Goal: Register for event/course

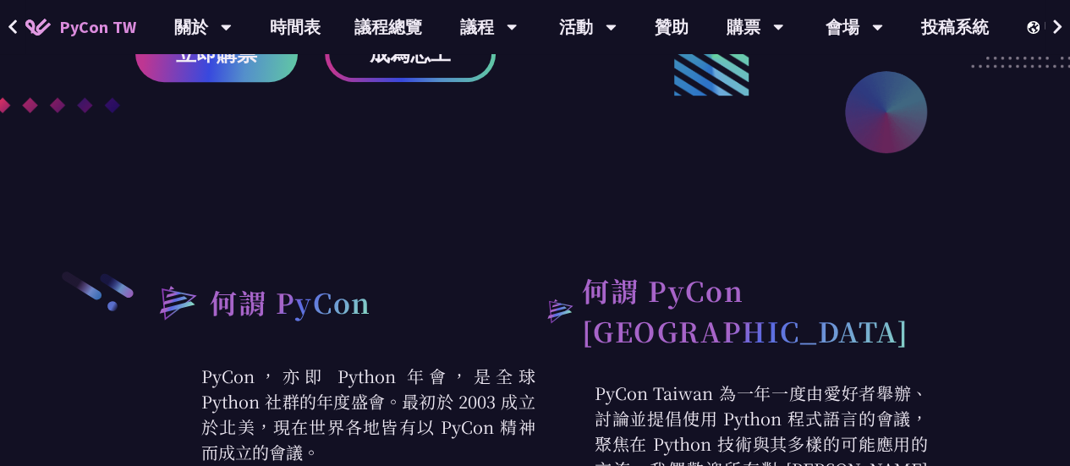
scroll to position [450, 0]
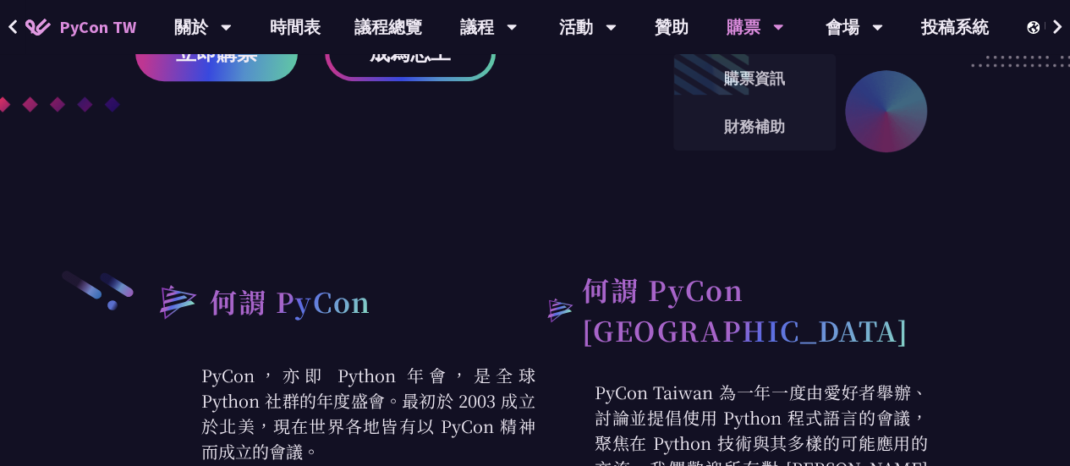
click at [232, 28] on div "購票" at bounding box center [203, 27] width 58 height 54
click at [748, 58] on link "購票資訊" at bounding box center [755, 78] width 162 height 40
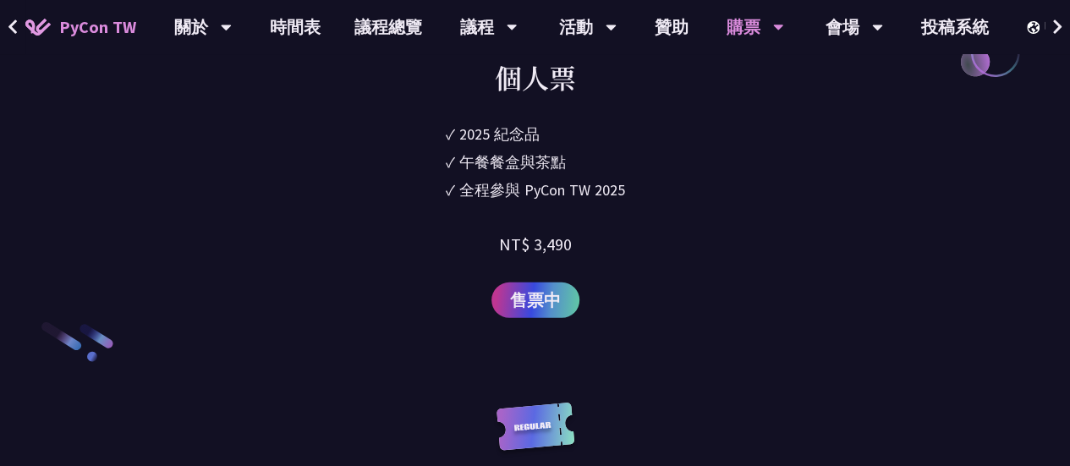
scroll to position [2417, 0]
click at [544, 287] on span "售票中" at bounding box center [535, 299] width 51 height 25
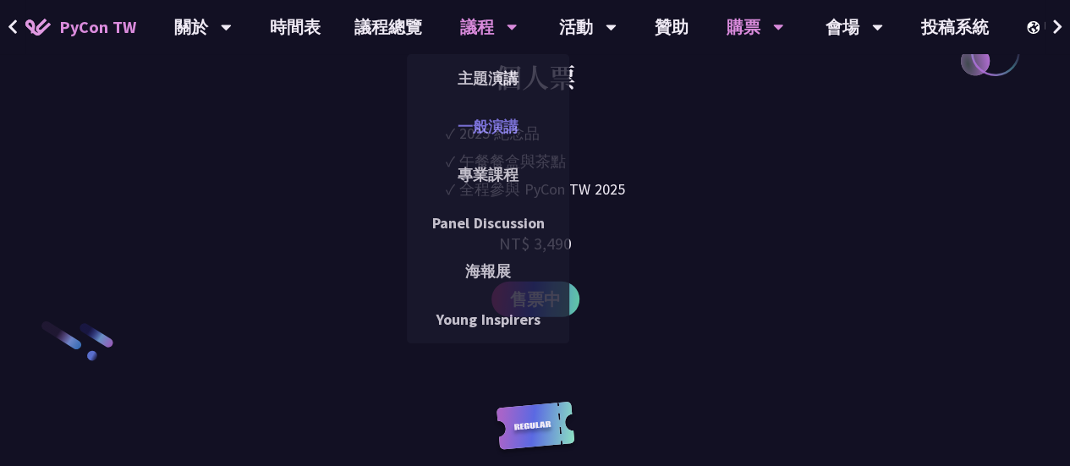
click at [473, 128] on link "一般演講" at bounding box center [488, 127] width 162 height 40
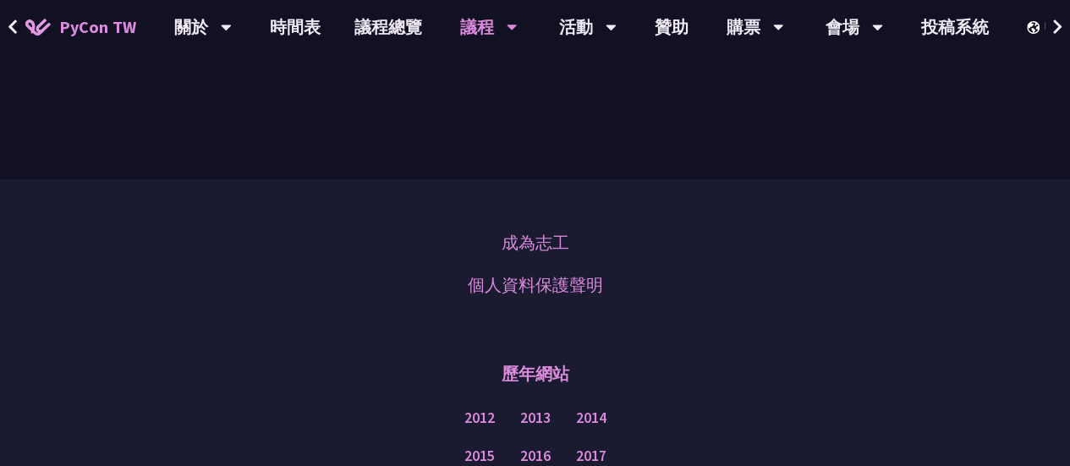
scroll to position [5876, 0]
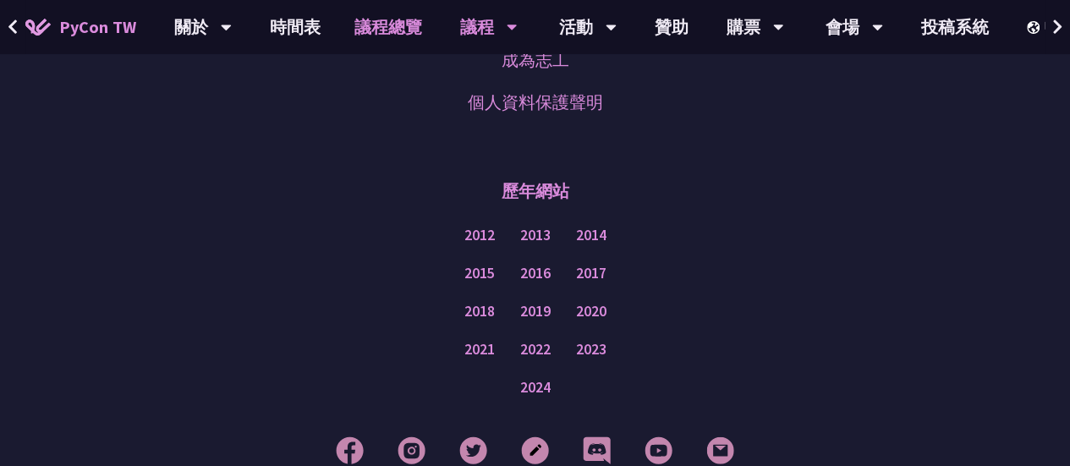
click at [383, 25] on link "議程總覽" at bounding box center [389, 27] width 102 height 54
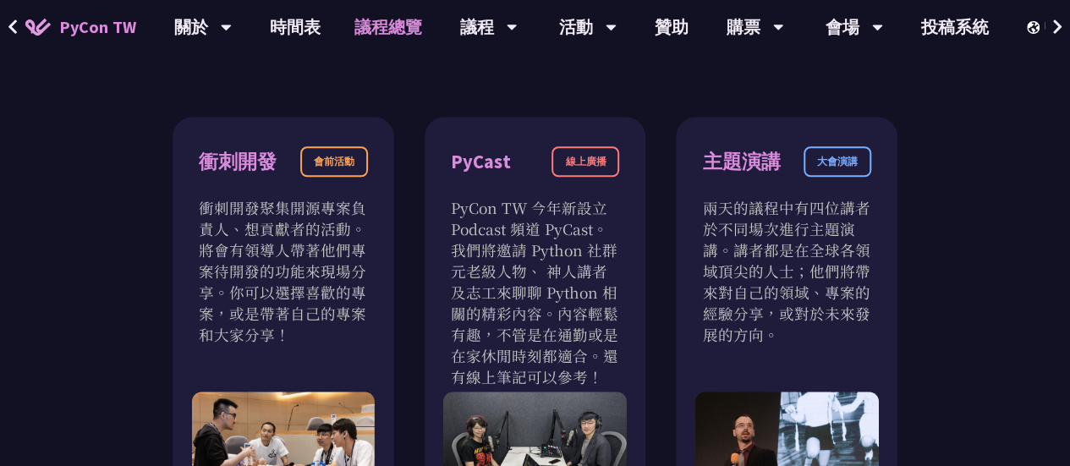
scroll to position [727, 0]
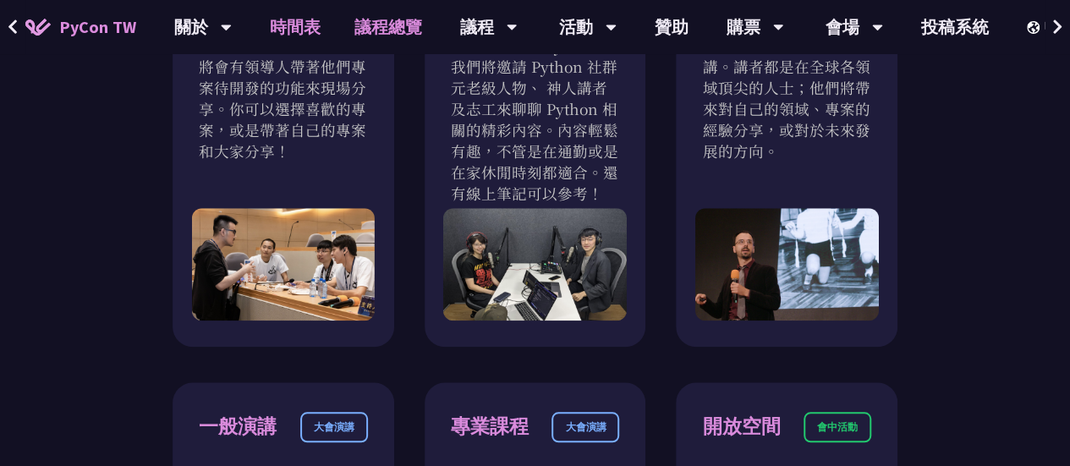
click at [296, 35] on link "時間表" at bounding box center [295, 27] width 85 height 54
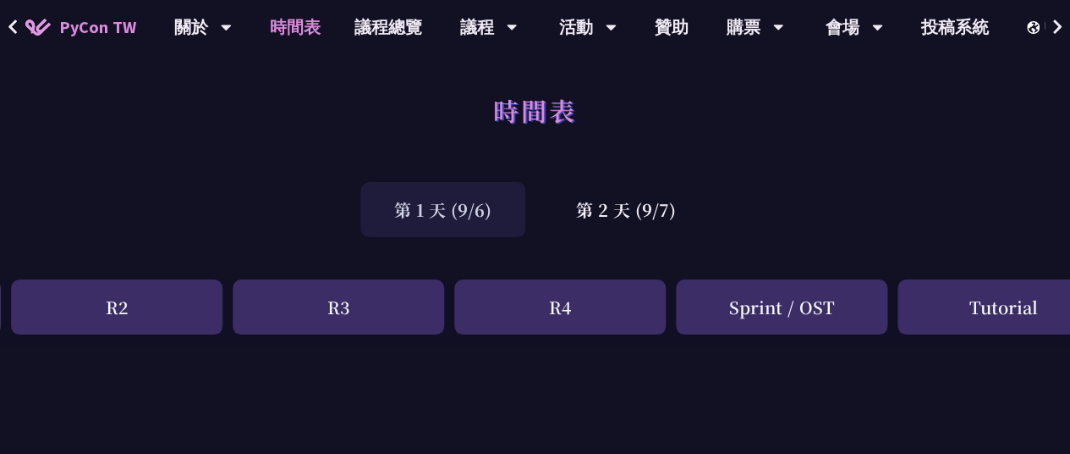
scroll to position [0, 450]
click at [594, 302] on div "R4" at bounding box center [560, 306] width 212 height 55
click at [536, 295] on div "R4" at bounding box center [560, 306] width 212 height 55
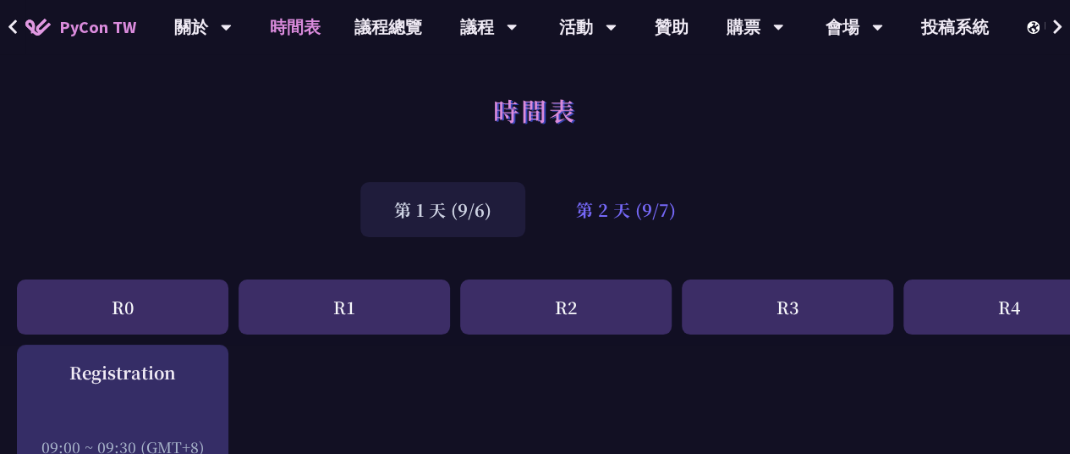
click at [598, 217] on div "第 2 天 (9/7)" at bounding box center [626, 209] width 168 height 55
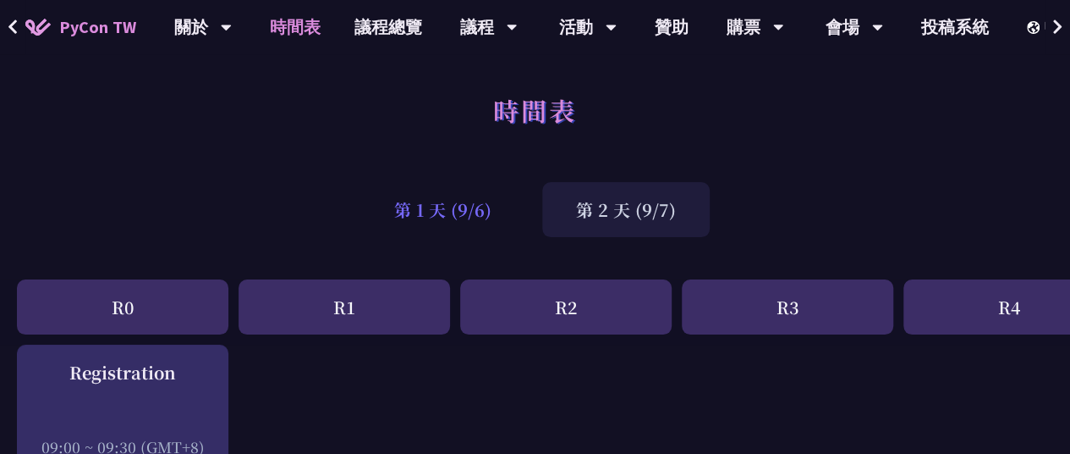
click at [482, 216] on div "第 1 天 (9/6)" at bounding box center [442, 209] width 165 height 55
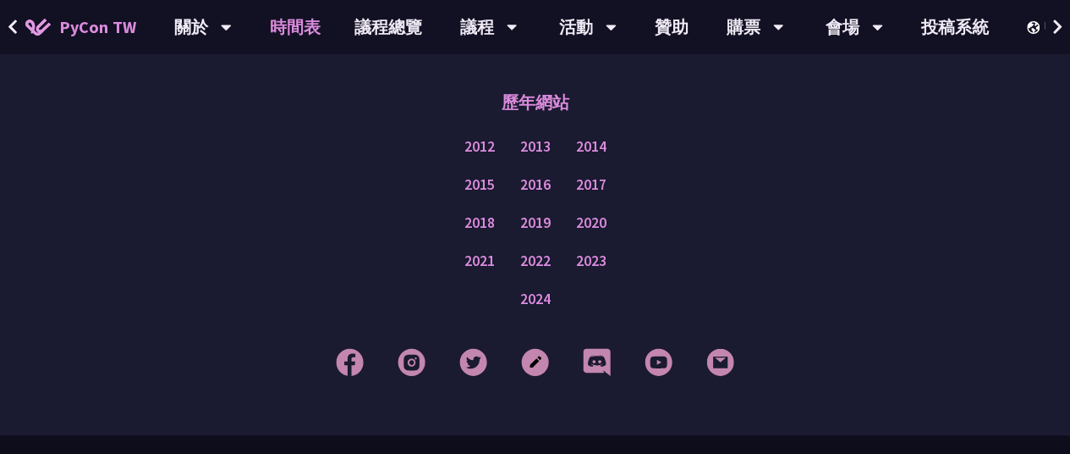
scroll to position [3300, 0]
